Goal: Transaction & Acquisition: Purchase product/service

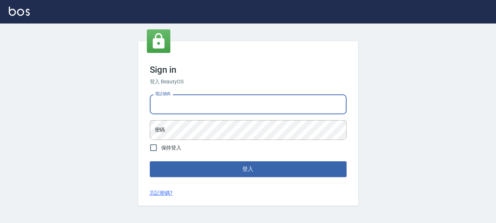
click at [207, 109] on input "電話號碼" at bounding box center [248, 104] width 197 height 20
type input "0989239739"
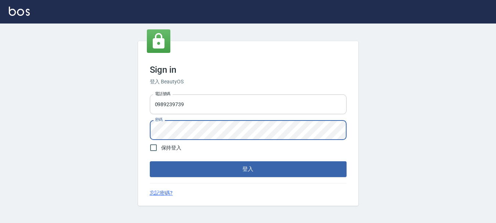
click at [150, 161] on button "登入" at bounding box center [248, 168] width 197 height 15
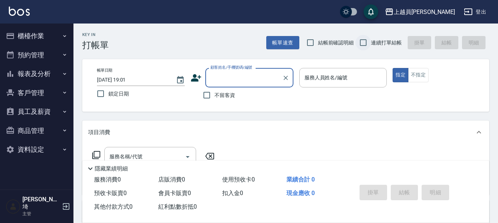
click at [362, 39] on input "連續打單結帳" at bounding box center [362, 42] width 15 height 15
checkbox input "true"
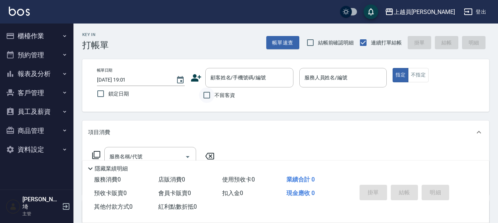
click at [206, 92] on input "不留客資" at bounding box center [206, 94] width 15 height 15
checkbox input "true"
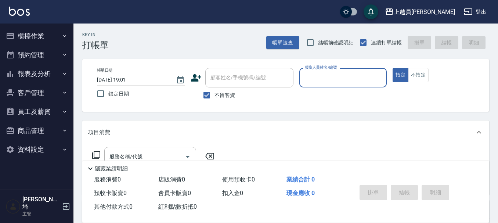
click at [354, 74] on input "服務人員姓名/編號" at bounding box center [342, 77] width 81 height 13
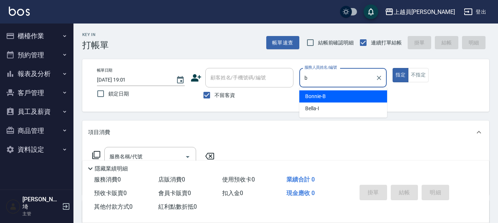
type input "Bonnie-B"
type button "true"
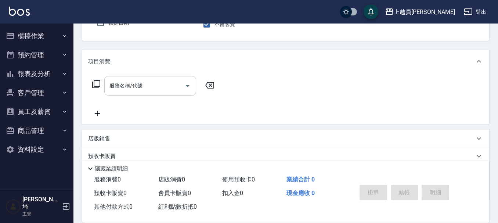
scroll to position [73, 0]
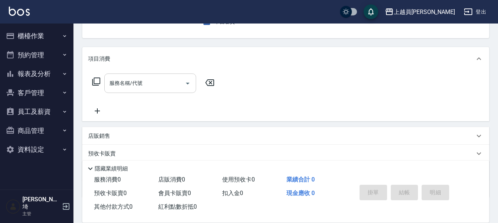
click at [152, 81] on input "服務名稱/代號" at bounding box center [145, 83] width 74 height 13
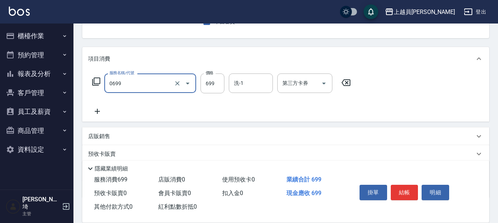
type input "精油洗髮(0699)"
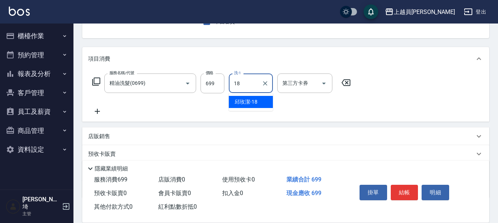
type input "[PERSON_NAME]-18"
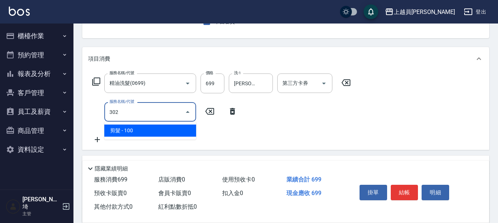
type input "剪髮(302)"
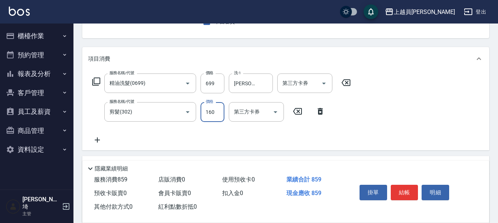
type input "160"
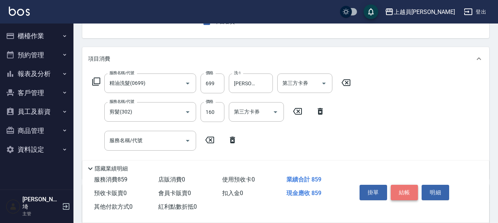
click at [406, 186] on button "結帳" at bounding box center [405, 192] width 28 height 15
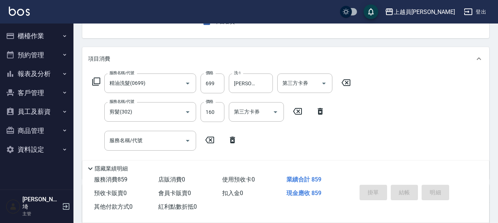
type input "[DATE] 19:11"
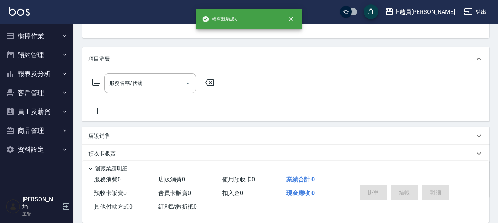
scroll to position [71, 0]
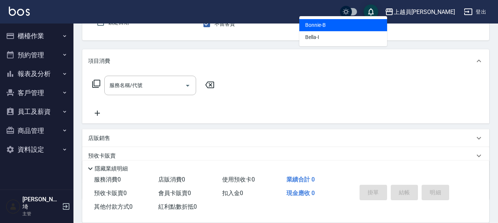
type input "Bonnie-B"
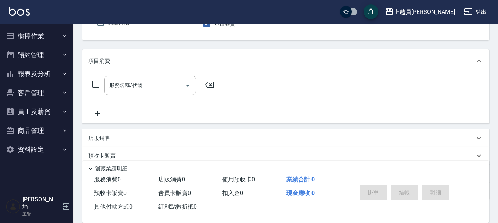
scroll to position [68, 0]
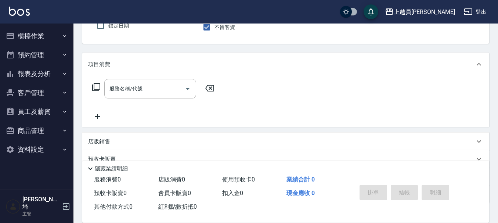
type button "false"
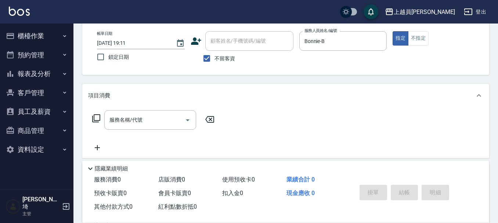
scroll to position [0, 0]
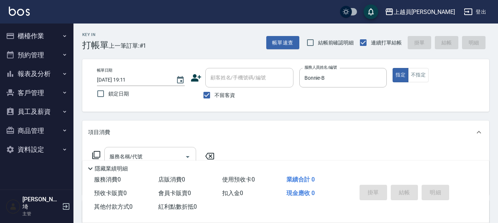
click at [149, 150] on input "服務名稱/代號" at bounding box center [145, 156] width 74 height 13
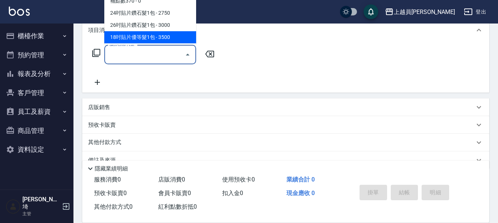
scroll to position [110, 0]
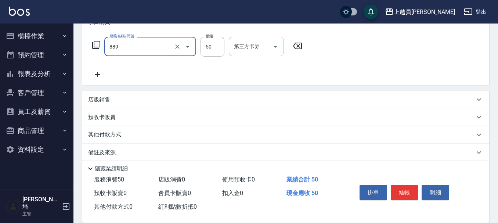
type input "精油(889)"
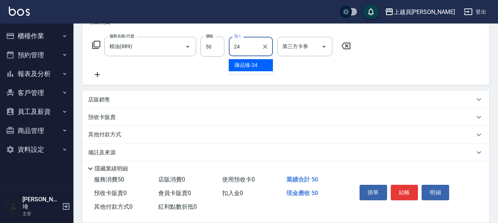
type input "[PERSON_NAME]-24"
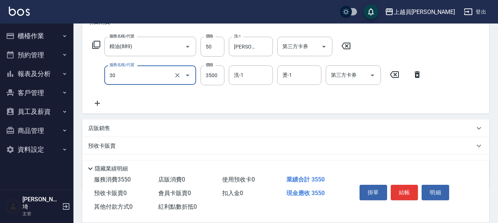
type input "燙髮A餐(30)"
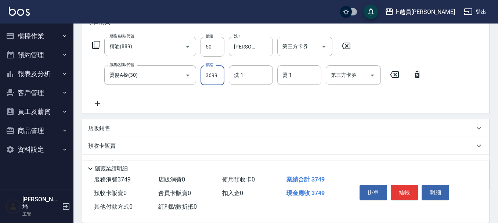
type input "3699"
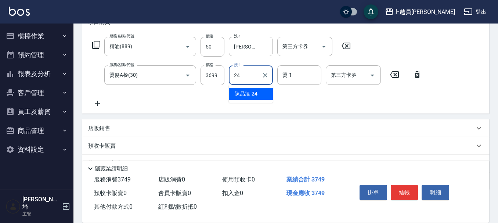
type input "[PERSON_NAME]-24"
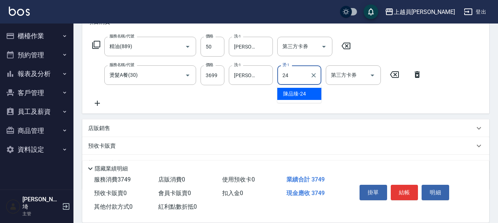
type input "[PERSON_NAME]-24"
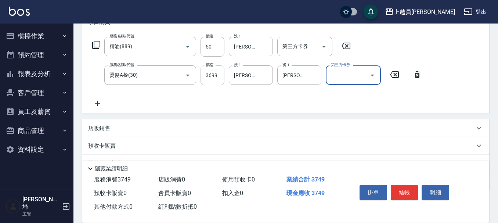
click at [221, 77] on input "3699" at bounding box center [212, 75] width 24 height 20
type input "3000"
click at [118, 117] on div "項目消費 服務名稱/代號 精油(889) 服務名稱/代號 價格 50 價格 洗-1 [PERSON_NAME]-24 洗-1 第三方卡券 第三方卡券 服務名稱…" at bounding box center [285, 100] width 407 height 180
click at [109, 130] on p "店販銷售" at bounding box center [99, 128] width 22 height 8
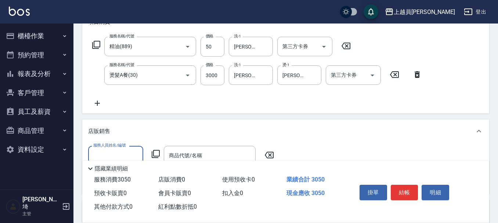
scroll to position [0, 0]
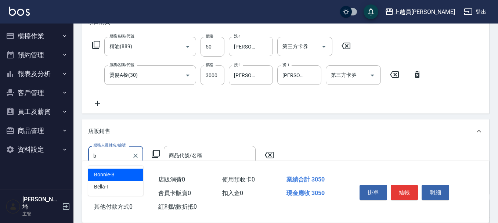
type input "Bonnie-B"
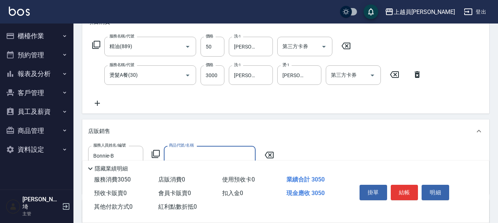
type input "0"
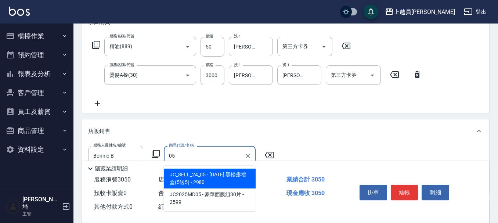
type input "0"
type input "[PERSON_NAME]涼洗護組"
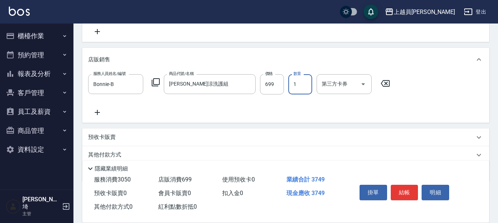
scroll to position [184, 0]
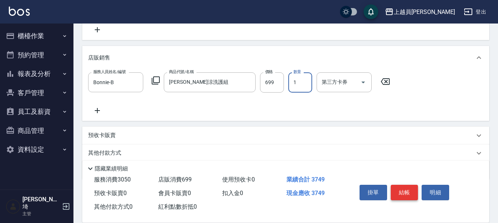
click at [406, 185] on button "結帳" at bounding box center [405, 192] width 28 height 15
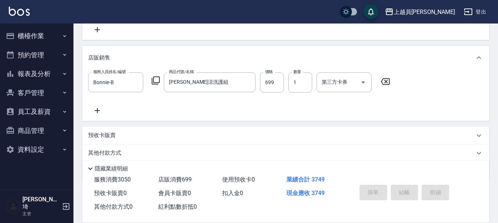
type input "[DATE] 19:14"
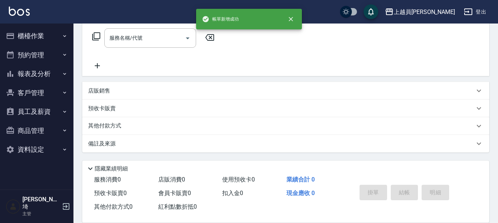
scroll to position [0, 0]
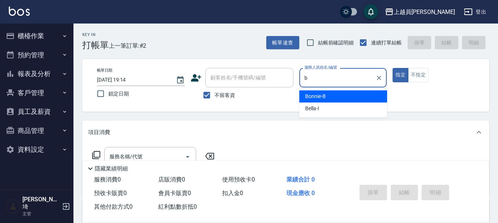
type input "Bonnie-B"
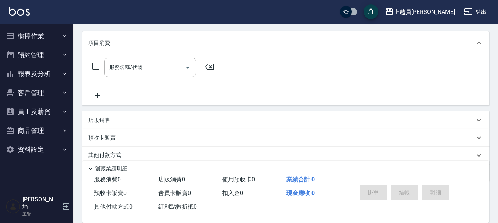
scroll to position [110, 0]
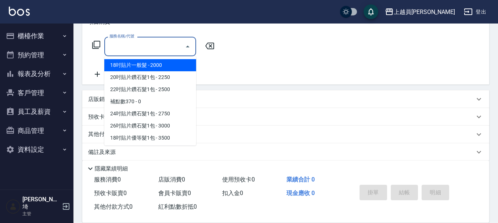
click at [148, 46] on input "服務名稱/代號" at bounding box center [145, 46] width 74 height 13
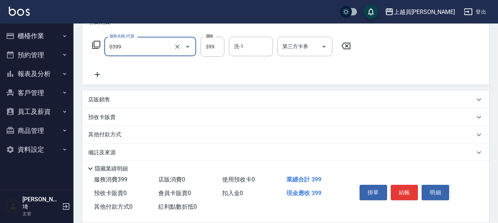
type input "海鹽SPA(0399)"
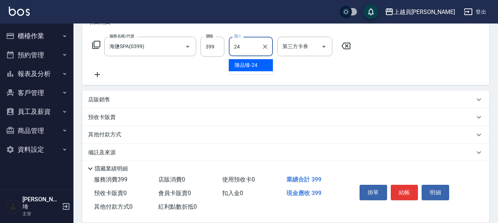
type input "[PERSON_NAME]-24"
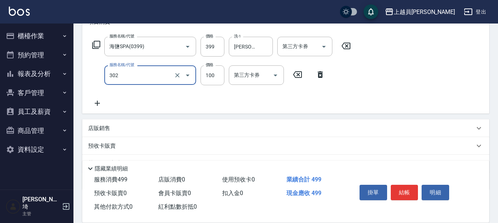
type input "剪髮(302)"
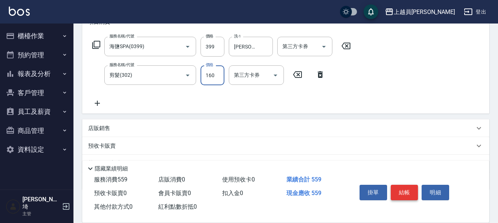
type input "160"
click at [406, 192] on button "結帳" at bounding box center [405, 192] width 28 height 15
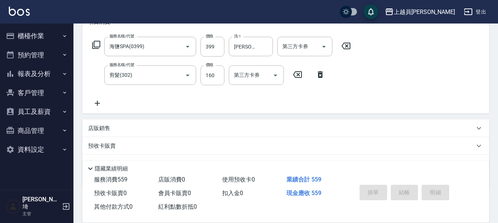
type input "[DATE] 19:26"
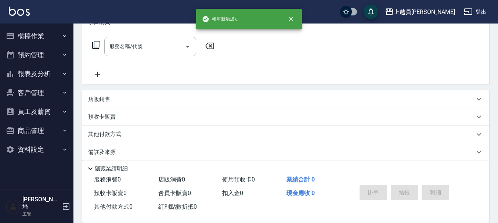
scroll to position [0, 0]
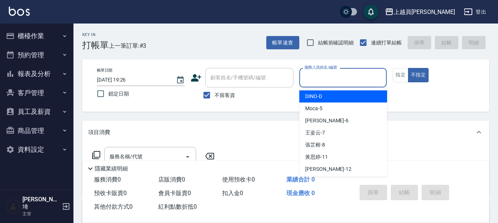
click at [347, 81] on input "服務人員姓名/編號" at bounding box center [342, 77] width 81 height 13
type input "Uni-U"
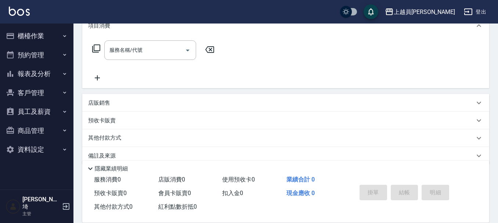
scroll to position [110, 0]
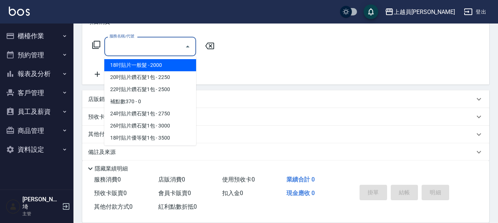
click at [154, 50] on input "服務名稱/代號" at bounding box center [145, 46] width 74 height 13
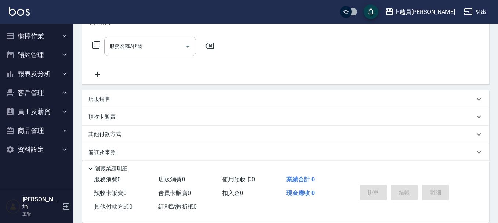
click at [90, 90] on div "店販銷售" at bounding box center [285, 99] width 407 height 18
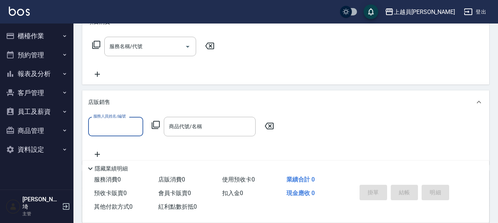
scroll to position [0, 0]
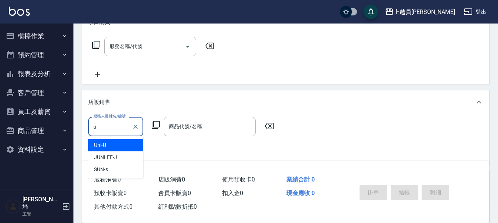
type input "Uni-U"
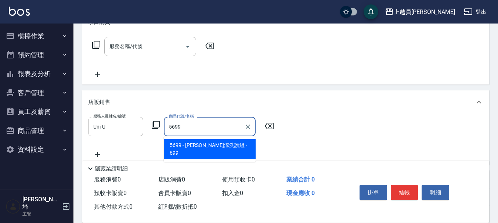
type input "[PERSON_NAME]涼洗護組"
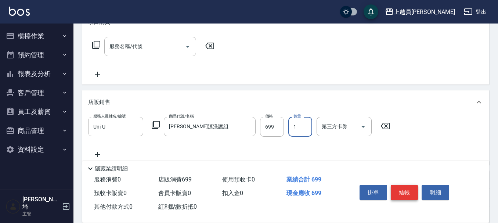
click at [404, 192] on button "結帳" at bounding box center [405, 192] width 28 height 15
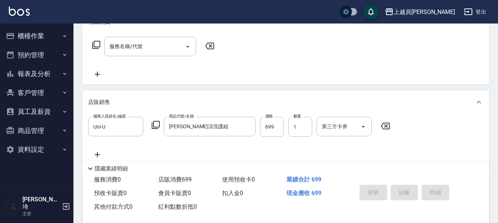
type input "[DATE] 19:27"
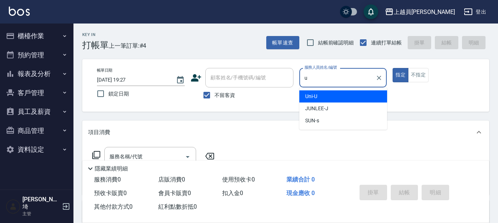
type input "Uni-U"
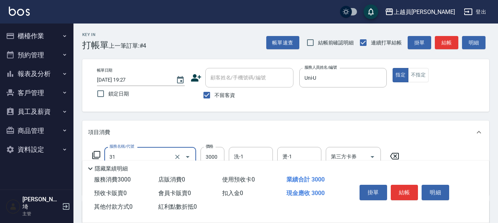
type input "燙髮B餐(31)"
type input "3199"
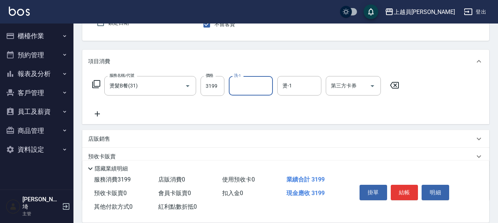
scroll to position [73, 0]
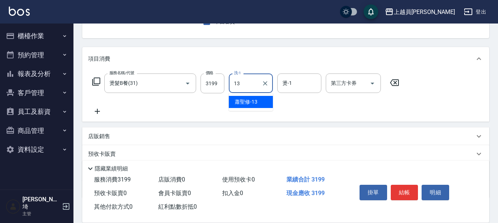
type input "[PERSON_NAME]-13"
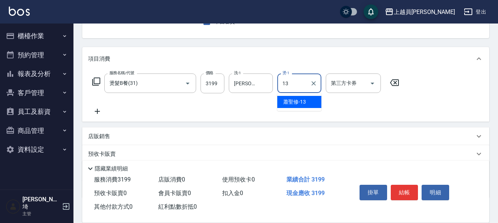
type input "[PERSON_NAME]-13"
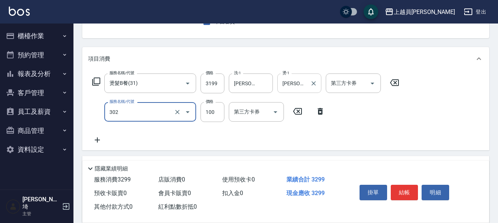
type input "剪髮(302)"
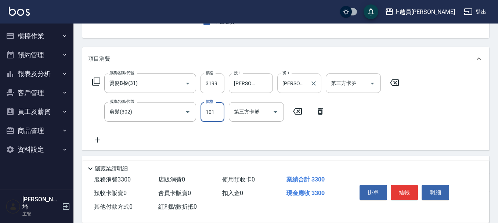
type input "101"
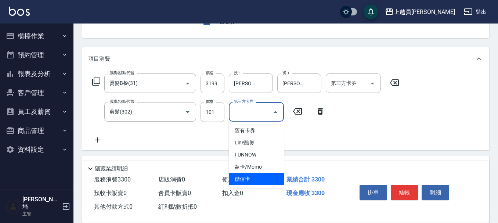
type input "儲值卡"
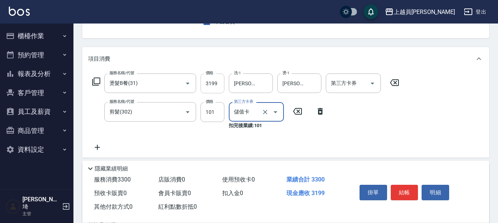
click at [223, 83] on input "3199" at bounding box center [212, 83] width 24 height 20
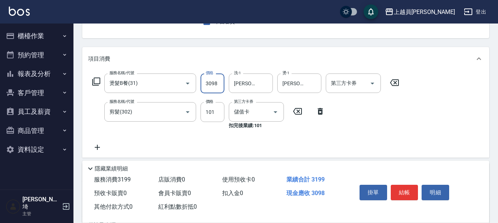
type input "3098"
click at [410, 185] on button "結帳" at bounding box center [405, 192] width 28 height 15
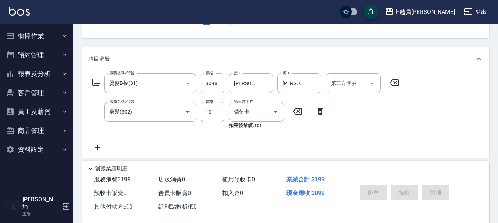
type input "[DATE] 19:28"
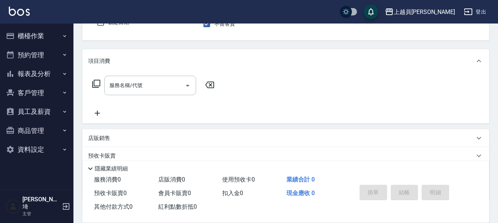
type input "ㄧ"
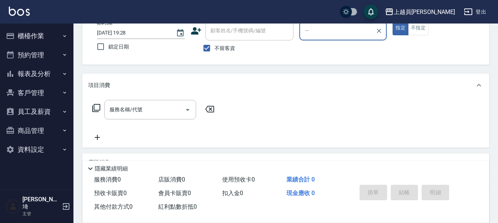
scroll to position [35, 0]
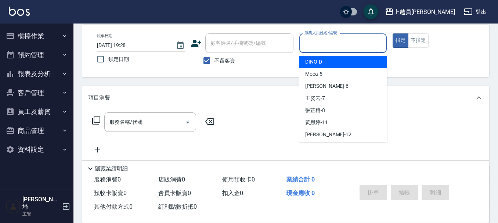
type input "ㄧ"
type input "Uni-U"
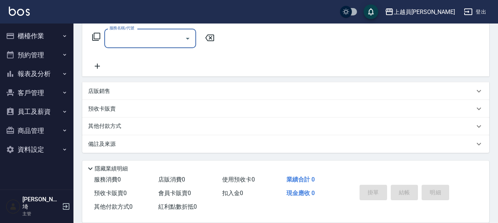
scroll to position [119, 0]
click at [118, 86] on div "店販銷售" at bounding box center [285, 91] width 407 height 18
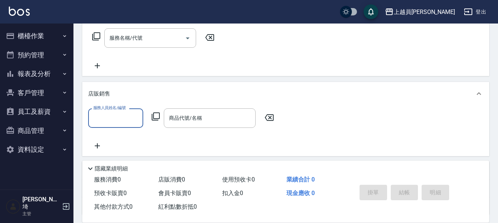
scroll to position [0, 0]
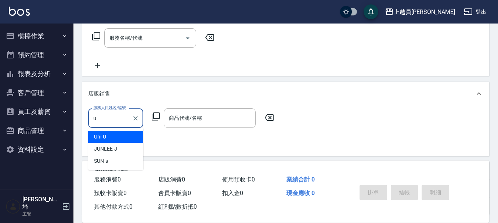
type input "Uni-U"
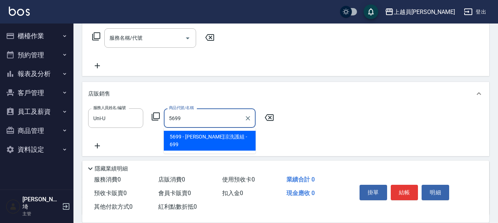
type input "[PERSON_NAME]涼洗護組"
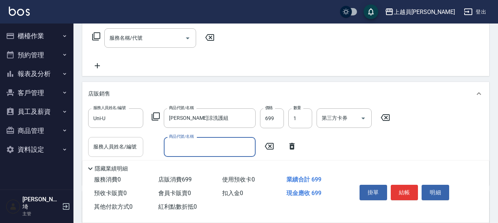
click at [114, 146] on input "服務人員姓名/編號" at bounding box center [115, 146] width 48 height 13
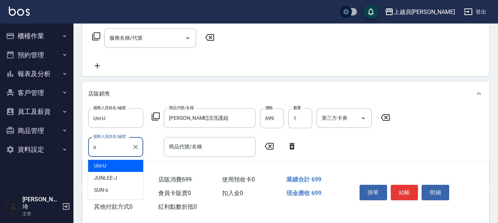
type input "Uni-U"
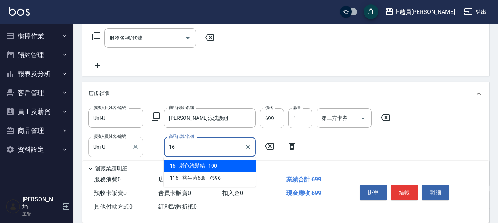
type input "增色洗髮精"
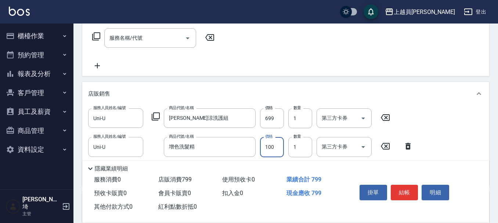
click at [276, 154] on input "100" at bounding box center [272, 147] width 24 height 20
type input "520"
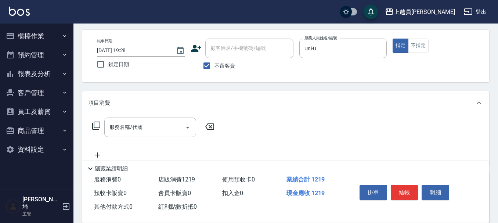
scroll to position [8, 0]
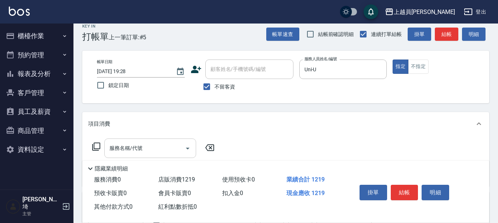
click at [144, 147] on input "服務名稱/代號" at bounding box center [145, 148] width 74 height 13
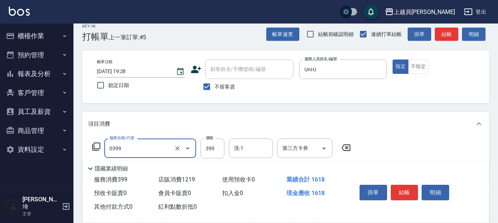
type input "海鹽SPA(0399)"
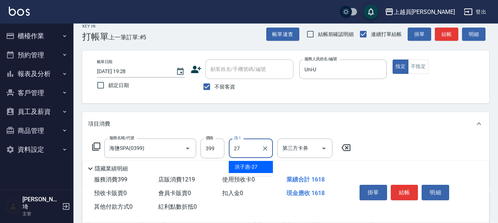
type input "[PERSON_NAME]-27"
type input "剪髮(302)"
type input "200"
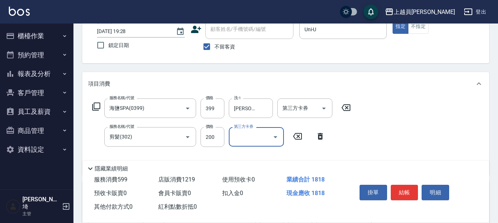
scroll to position [82, 0]
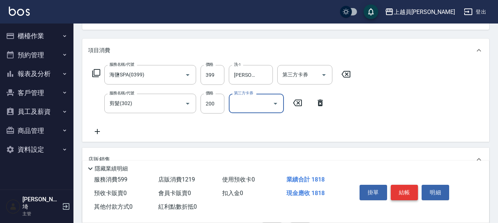
click at [396, 189] on button "結帳" at bounding box center [405, 192] width 28 height 15
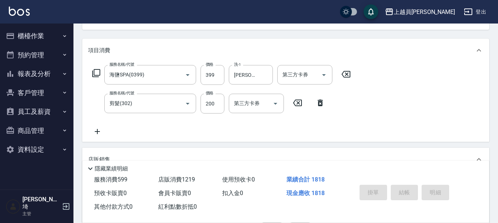
type input "[DATE] 19:29"
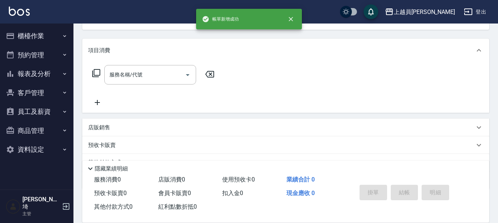
scroll to position [71, 0]
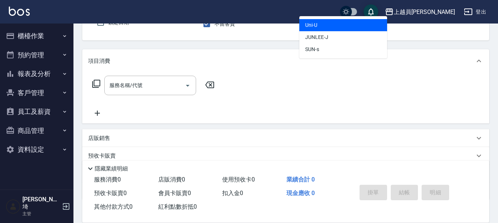
type input "Uni-U"
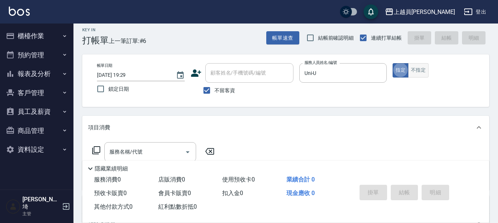
scroll to position [0, 0]
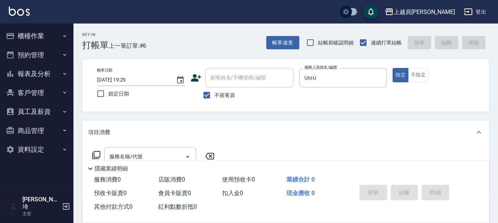
click at [429, 74] on div "指定 不指定" at bounding box center [436, 75] width 88 height 14
click at [419, 77] on button "不指定" at bounding box center [418, 75] width 21 height 14
click at [142, 152] on input "服務名稱/代號" at bounding box center [145, 156] width 74 height 13
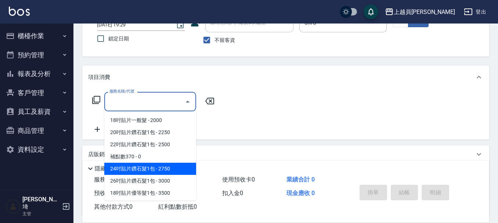
scroll to position [73, 0]
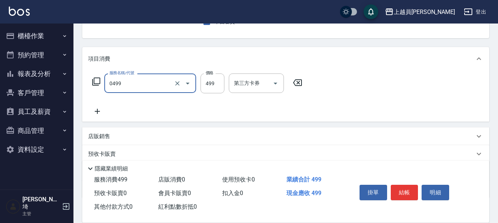
type input "去角質洗髮(0499)"
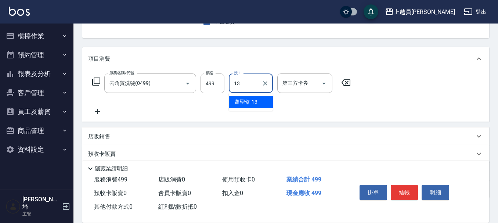
type input "[PERSON_NAME]-13"
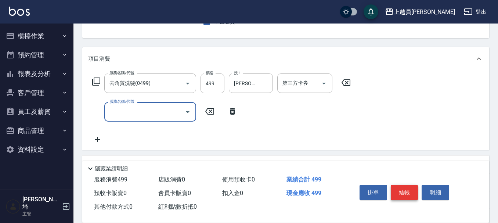
click at [409, 189] on button "結帳" at bounding box center [405, 192] width 28 height 15
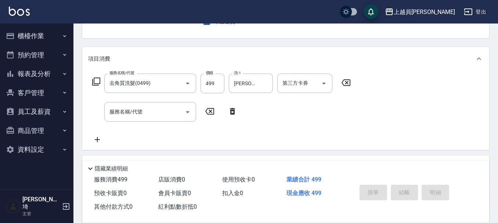
type input "[DATE] 19:30"
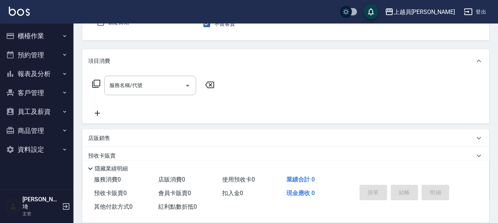
scroll to position [35, 0]
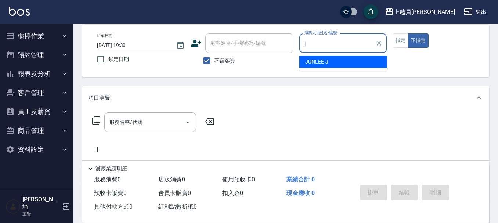
type input "[PERSON_NAME]"
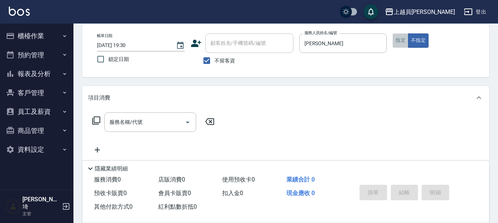
click at [396, 39] on button "指定" at bounding box center [400, 40] width 16 height 14
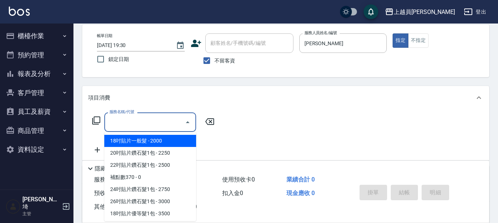
click at [156, 116] on input "服務名稱/代號" at bounding box center [145, 122] width 74 height 13
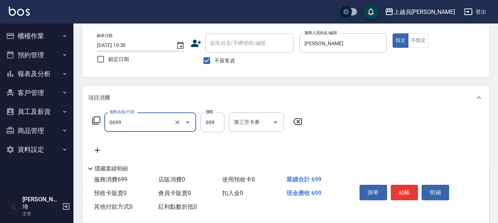
type input "精油洗髮(0699)"
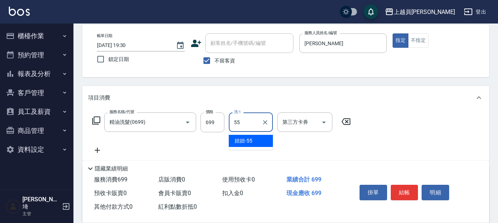
type input "妞妞-55"
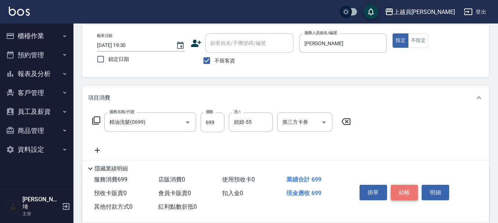
click at [408, 192] on button "結帳" at bounding box center [405, 192] width 28 height 15
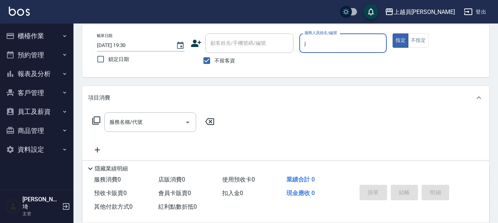
type input "[PERSON_NAME]"
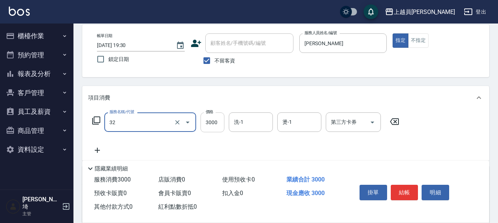
type input "染髮A餐(32)"
click at [223, 124] on input "3000" at bounding box center [212, 122] width 24 height 20
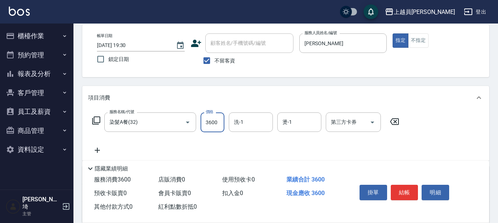
type input "3600"
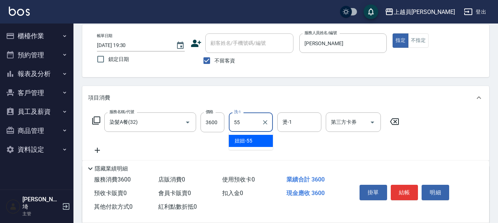
type input "妞妞-55"
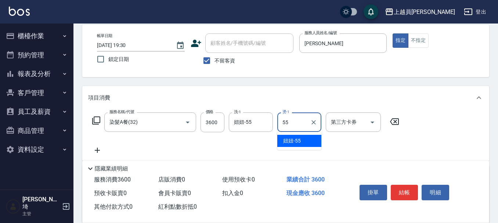
type input "妞妞-55"
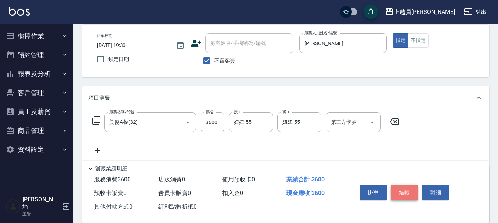
click at [410, 186] on button "結帳" at bounding box center [405, 192] width 28 height 15
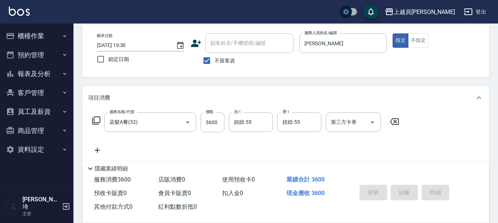
type input "[DATE] 19:31"
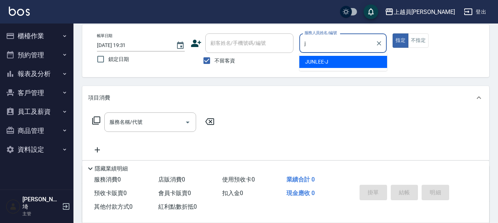
type input "[PERSON_NAME]"
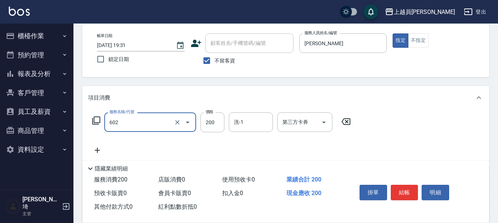
type input "一般洗髮(602)"
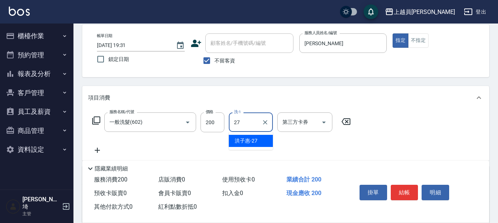
type input "[PERSON_NAME]-27"
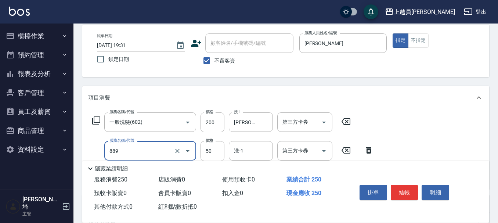
type input "精油(889)"
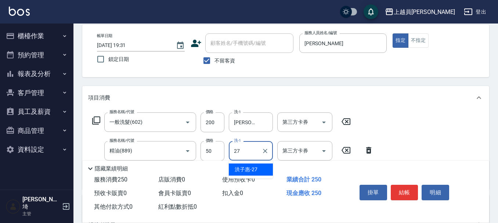
type input "[PERSON_NAME]-27"
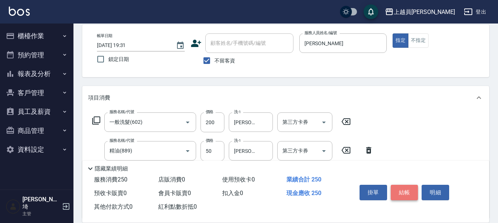
click at [397, 185] on button "結帳" at bounding box center [405, 192] width 28 height 15
type input "[DATE] 19:32"
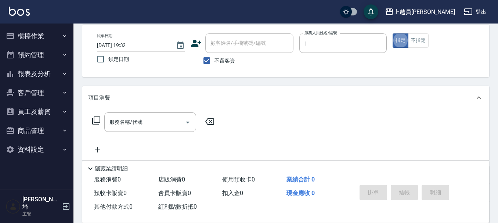
type input "[PERSON_NAME]"
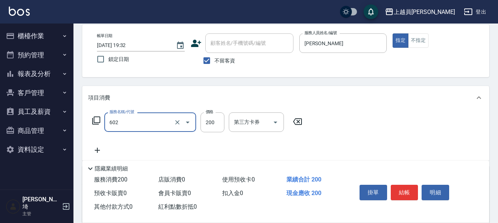
type input "一般洗髮(602)"
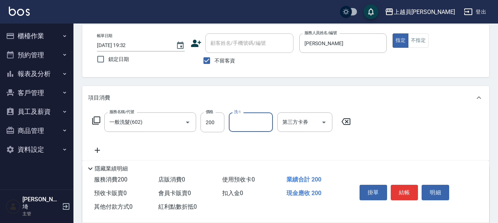
type input "2"
type input "妞妞-55"
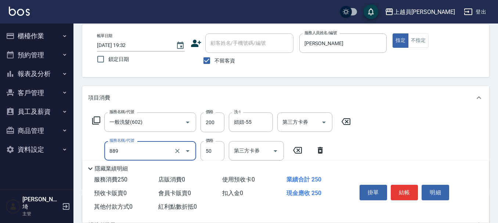
type input "精油(889)"
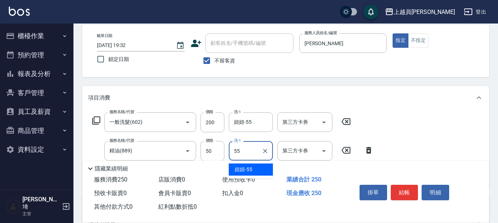
type input "妞妞-55"
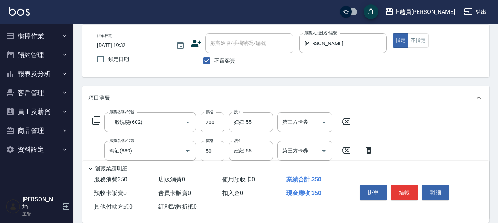
type input "剪髮(302)"
type input "250"
click at [408, 200] on div "掛單 結帳 明細" at bounding box center [404, 193] width 96 height 23
click at [390, 175] on div "掛單 結帳 明細" at bounding box center [414, 193] width 133 height 41
click at [403, 186] on button "結帳" at bounding box center [405, 192] width 28 height 15
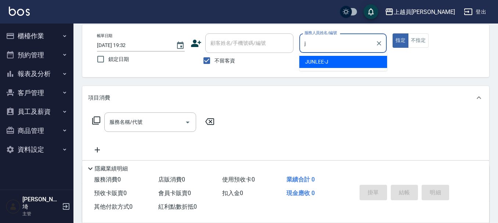
type input "[PERSON_NAME]"
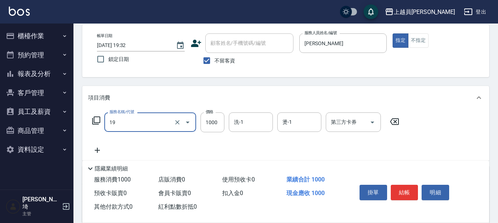
type input "一般燙髮(19)"
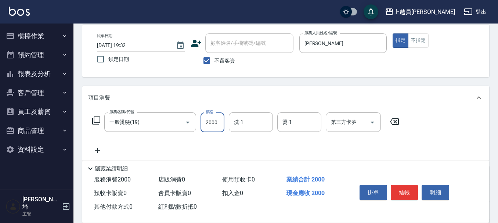
type input "2000"
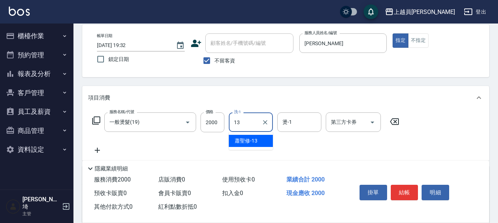
type input "[PERSON_NAME]-13"
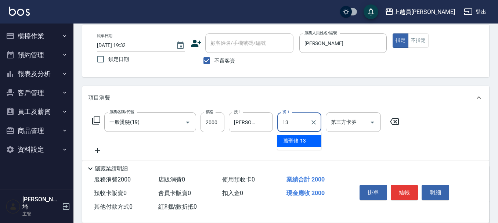
type input "[PERSON_NAME]-13"
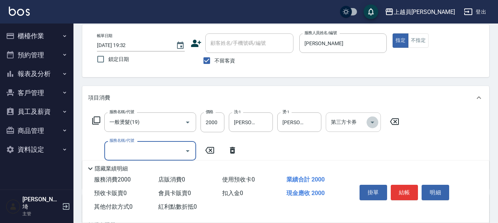
click at [368, 123] on icon "Open" at bounding box center [372, 122] width 9 height 9
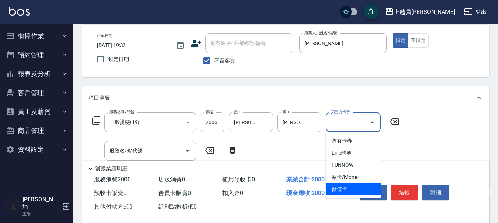
click at [350, 190] on span "儲值卡" at bounding box center [353, 189] width 55 height 12
type input "儲值卡"
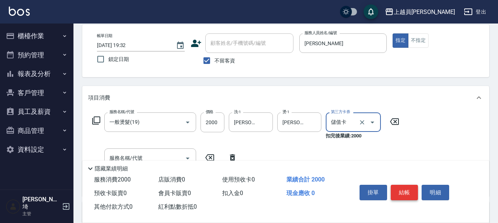
click at [403, 185] on button "結帳" at bounding box center [405, 192] width 28 height 15
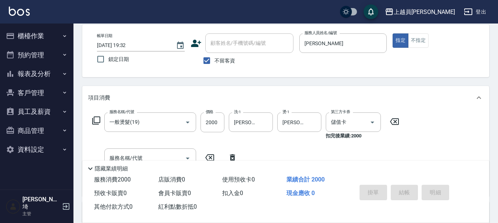
type input "[DATE] 19:33"
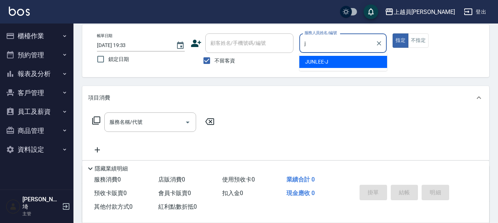
type input "[PERSON_NAME]"
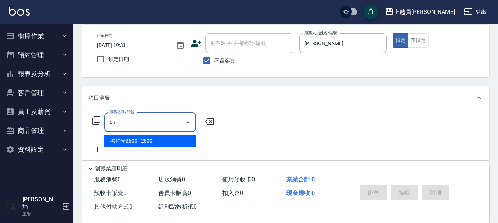
type input "602"
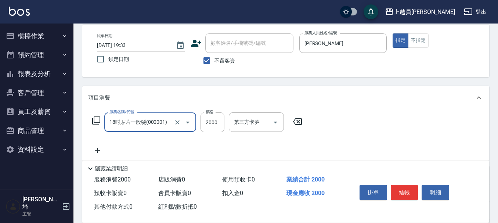
type input "18吋貼片一般髮(000001)"
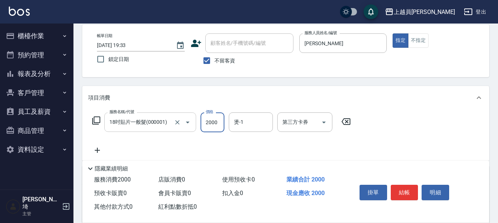
click at [142, 117] on input "18吋貼片一般髮(000001)" at bounding box center [140, 122] width 65 height 13
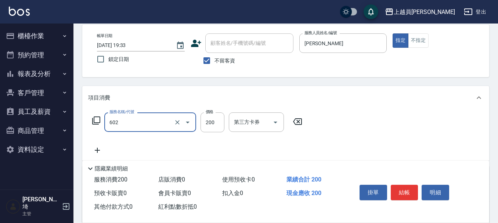
type input "一般洗髮(602)"
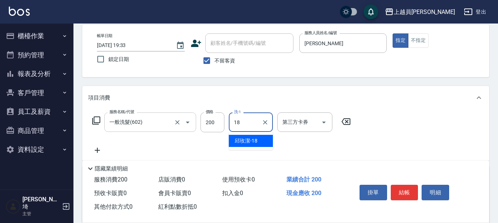
type input "[PERSON_NAME]-18"
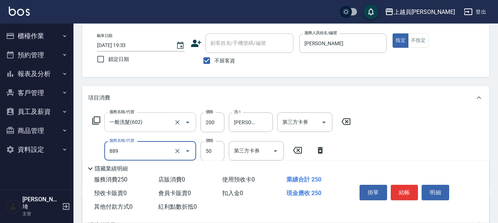
type input "精油(889)"
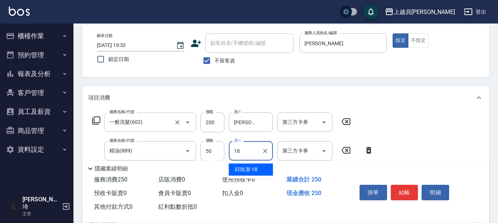
type input "[PERSON_NAME]-18"
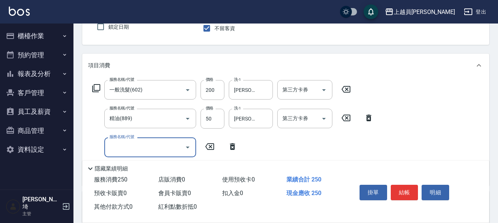
scroll to position [108, 0]
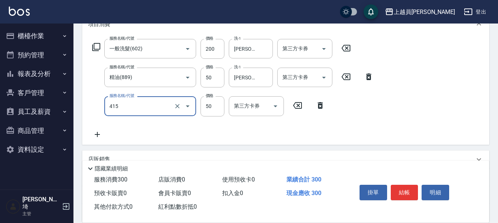
type input "瞬間保養(415)"
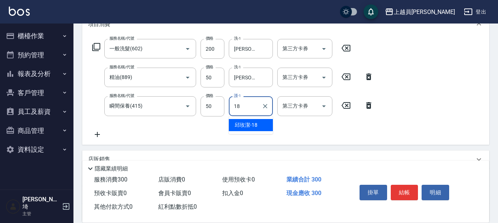
type input "[PERSON_NAME]-18"
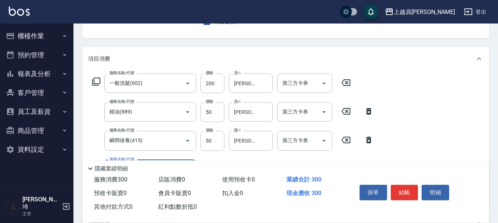
scroll to position [35, 0]
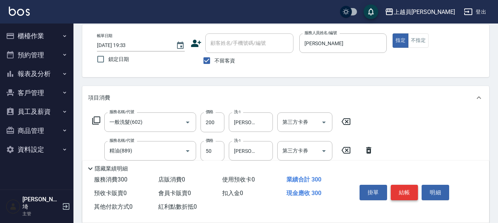
click at [411, 189] on button "結帳" at bounding box center [405, 192] width 28 height 15
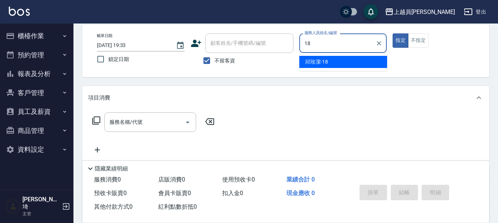
type input "[PERSON_NAME]-18"
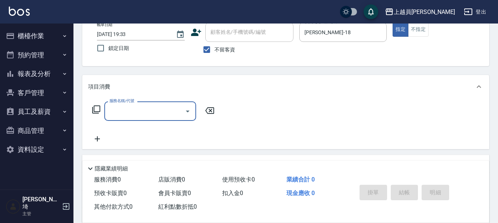
scroll to position [119, 0]
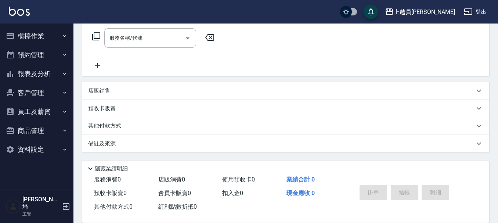
click at [104, 83] on div "店販銷售" at bounding box center [285, 91] width 407 height 18
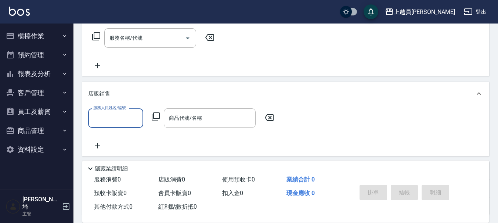
scroll to position [0, 0]
type input "[PERSON_NAME]-18"
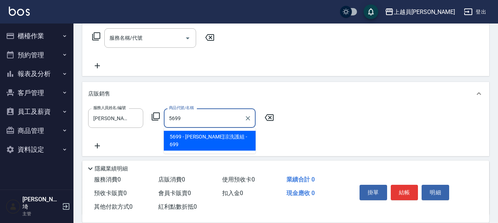
type input "[PERSON_NAME]涼洗護組"
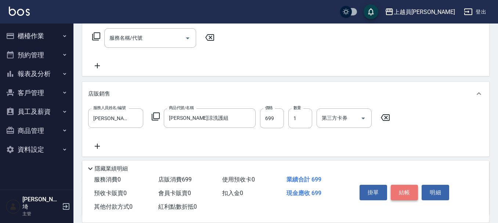
click at [405, 186] on button "結帳" at bounding box center [405, 192] width 28 height 15
type input "[DATE] 19:34"
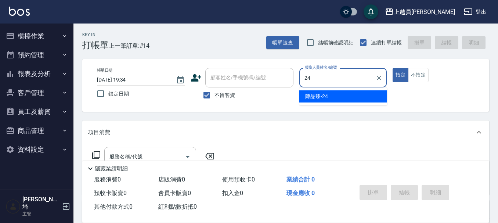
type input "[PERSON_NAME]-24"
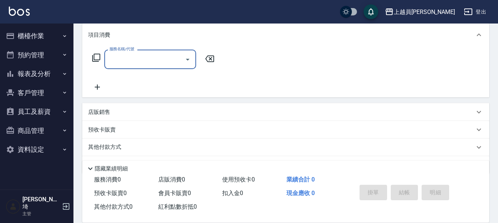
scroll to position [110, 0]
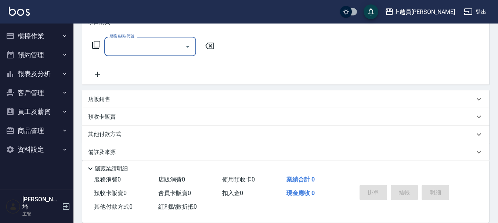
click at [214, 93] on div "店販銷售" at bounding box center [285, 99] width 407 height 18
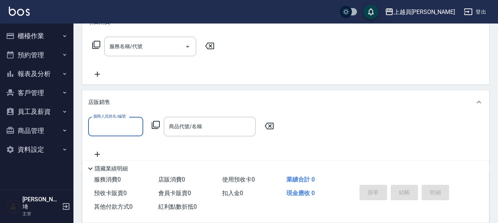
scroll to position [0, 0]
type input "[PERSON_NAME]-24"
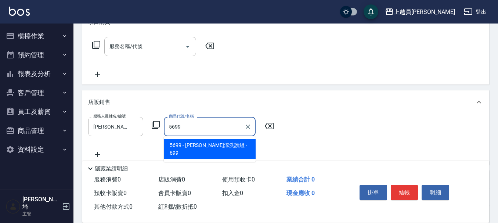
type input "[PERSON_NAME]涼洗護組"
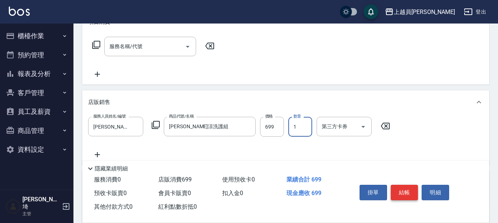
click at [399, 186] on button "結帳" at bounding box center [405, 192] width 28 height 15
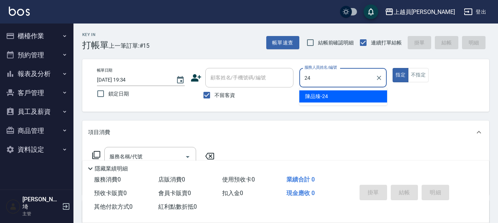
type input "[PERSON_NAME]-24"
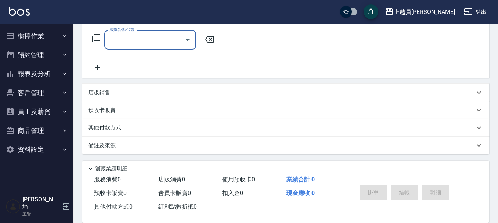
scroll to position [119, 0]
click at [161, 86] on div "店販銷售" at bounding box center [285, 91] width 407 height 18
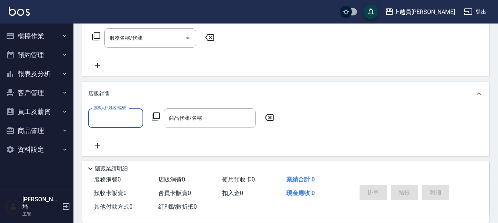
scroll to position [0, 0]
type input "[PERSON_NAME]-24"
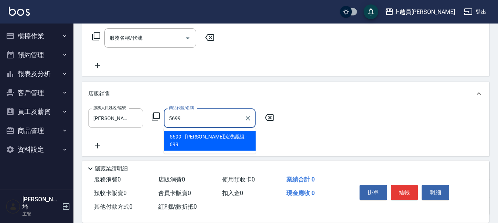
type input "[PERSON_NAME]涼洗護組"
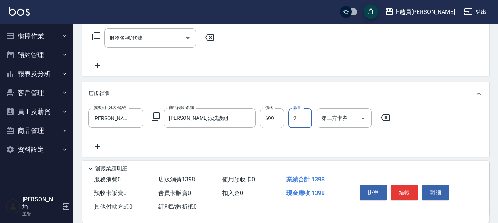
type input "2"
click at [404, 190] on button "結帳" at bounding box center [405, 192] width 28 height 15
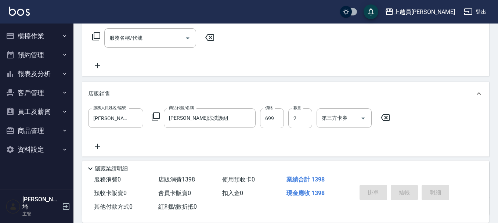
type input "[DATE] 19:35"
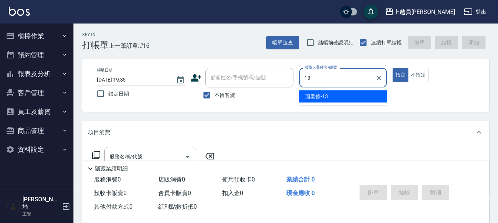
type input "[PERSON_NAME]-13"
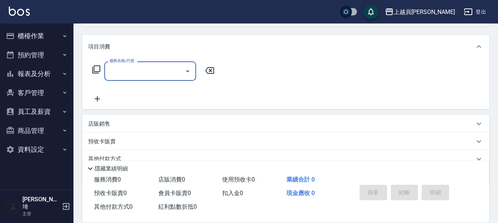
scroll to position [119, 0]
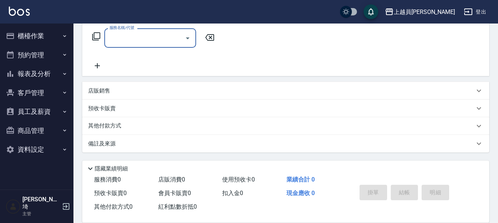
click at [144, 87] on div "店販銷售" at bounding box center [281, 91] width 386 height 8
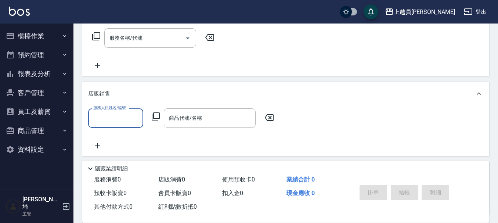
scroll to position [0, 0]
type input "[PERSON_NAME]-13"
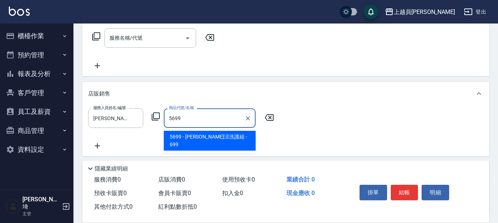
type input "[PERSON_NAME]涼洗護組"
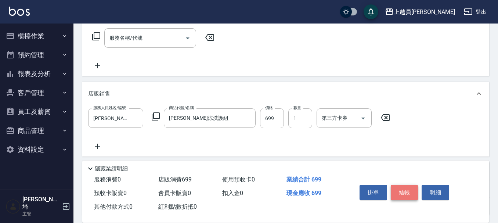
click at [401, 190] on button "結帳" at bounding box center [405, 192] width 28 height 15
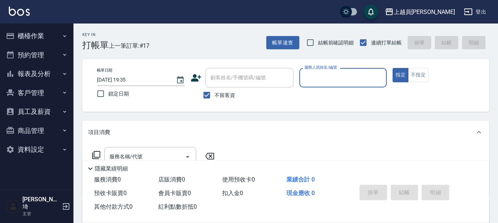
click at [383, 164] on div "隱藏業績明細" at bounding box center [287, 168] width 403 height 9
